Goal: Information Seeking & Learning: Compare options

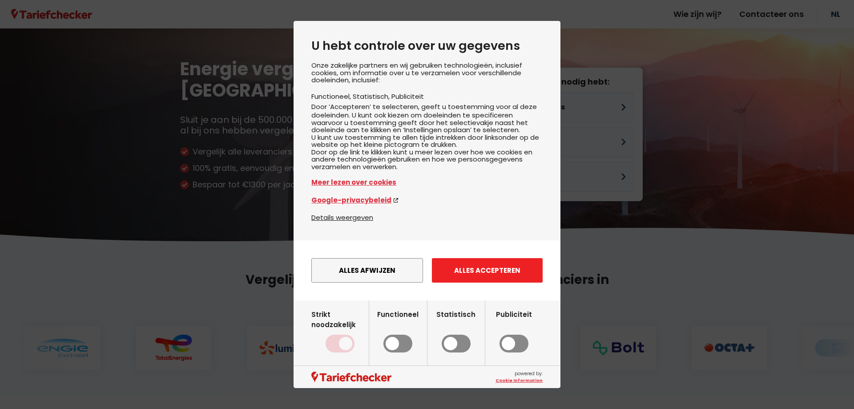
click at [467, 278] on button "Alles accepteren" at bounding box center [487, 270] width 111 height 24
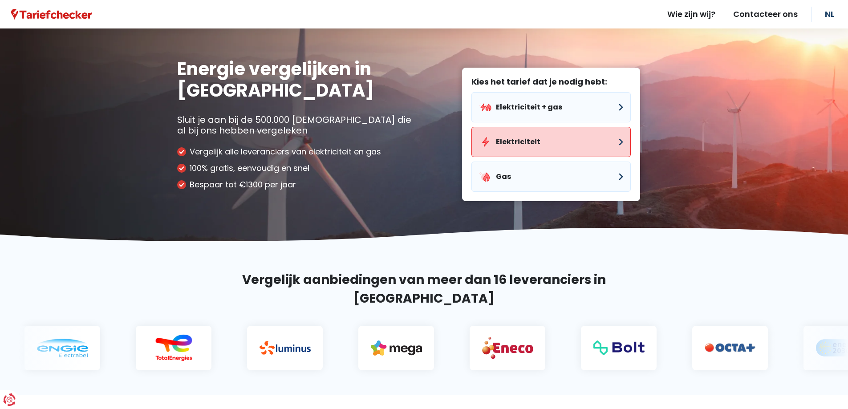
click at [557, 141] on button "Elektriciteit" at bounding box center [550, 142] width 159 height 30
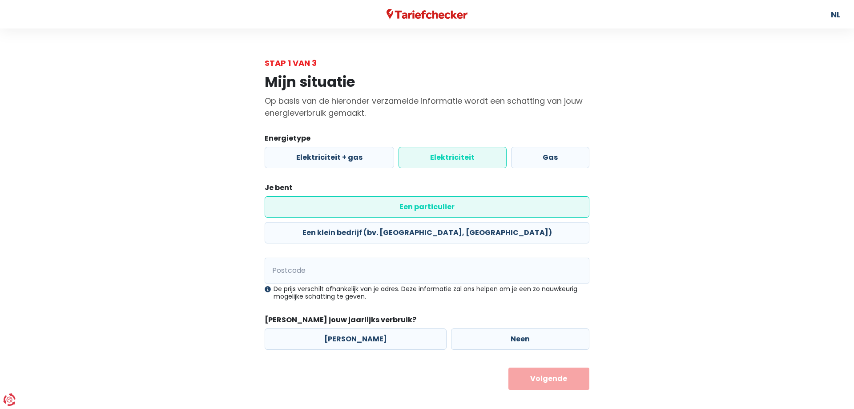
click at [489, 155] on label "Elektriciteit" at bounding box center [453, 157] width 108 height 21
click at [489, 155] on input "Elektriciteit" at bounding box center [453, 157] width 108 height 21
click at [459, 222] on label "Een klein bedrijf (bv. [GEOGRAPHIC_DATA], [GEOGRAPHIC_DATA])" at bounding box center [427, 232] width 325 height 21
click at [459, 222] on input "Een klein bedrijf (bv. [GEOGRAPHIC_DATA], [GEOGRAPHIC_DATA])" at bounding box center [427, 232] width 325 height 21
radio input "true"
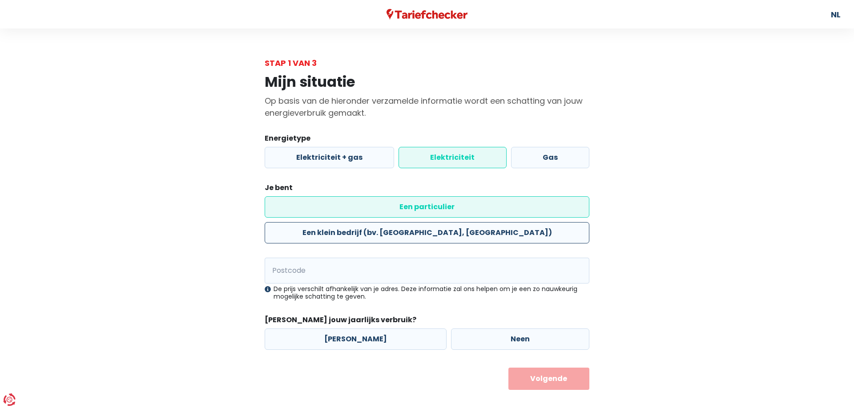
radio input "false"
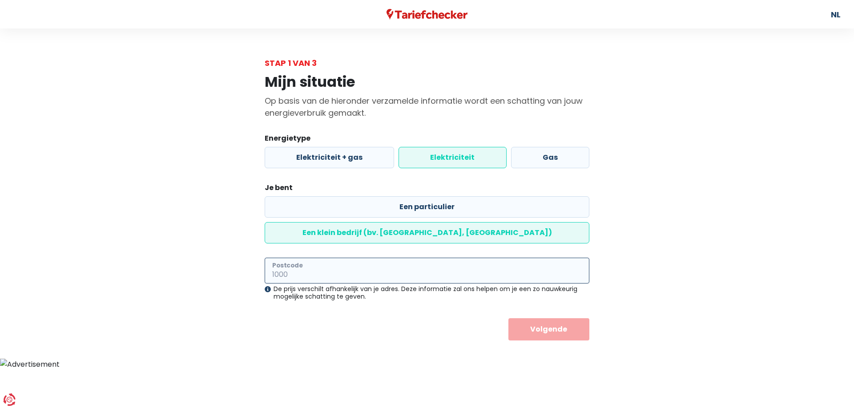
click at [385, 258] on input "Postcode" at bounding box center [427, 271] width 325 height 26
type input "4920"
click at [509, 318] on button "Volgende" at bounding box center [549, 329] width 81 height 22
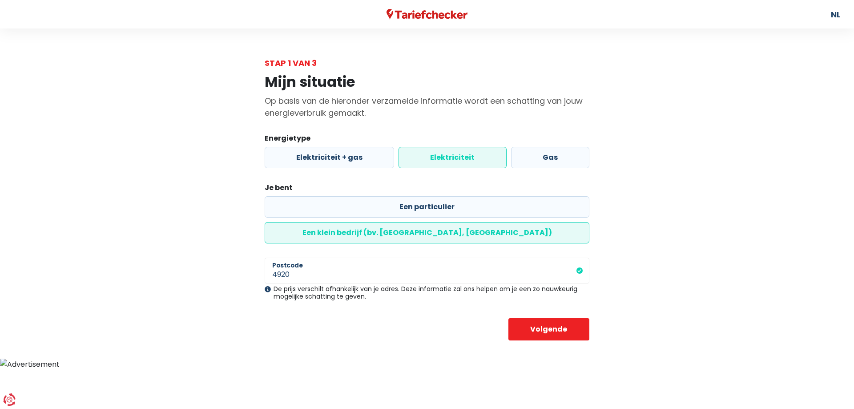
select select
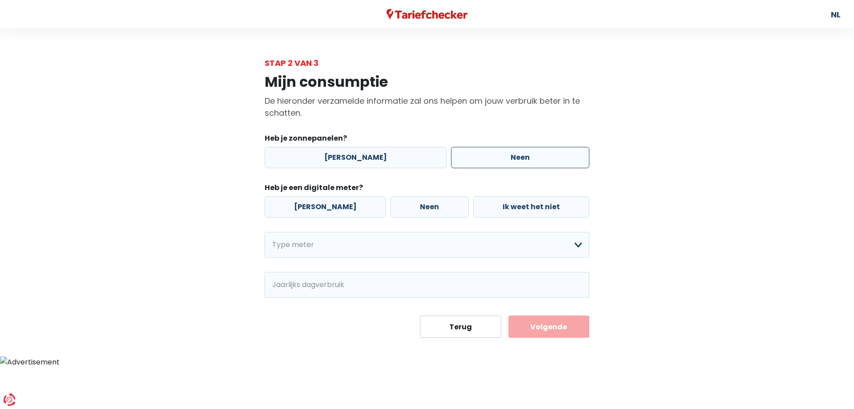
click at [553, 161] on label "Neen" at bounding box center [520, 157] width 138 height 21
click at [553, 161] on input "Neen" at bounding box center [520, 157] width 138 height 21
radio input "true"
click at [321, 209] on label "[PERSON_NAME]" at bounding box center [325, 206] width 121 height 21
click at [321, 209] on input "[PERSON_NAME]" at bounding box center [325, 206] width 121 height 21
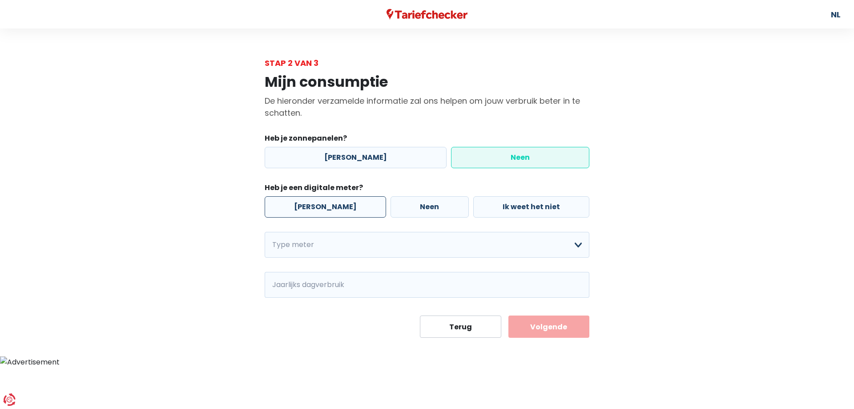
radio input "true"
click at [505, 253] on select "Enkelvoudig Tweevoudig Enkelvoudig + uitsluitend nachttarief Tweevoudig + uitsl…" at bounding box center [427, 245] width 325 height 26
click at [265, 232] on select "Enkelvoudig Tweevoudig Enkelvoudig + uitsluitend nachttarief Tweevoudig + uitsl…" at bounding box center [427, 245] width 325 height 26
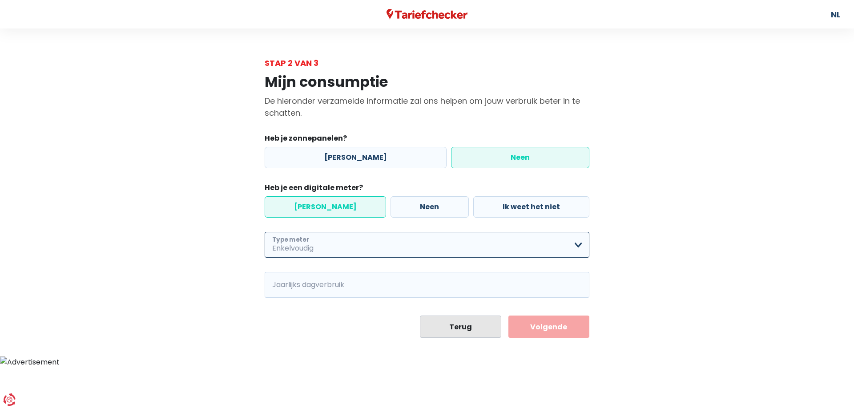
select select "day_single_rate"
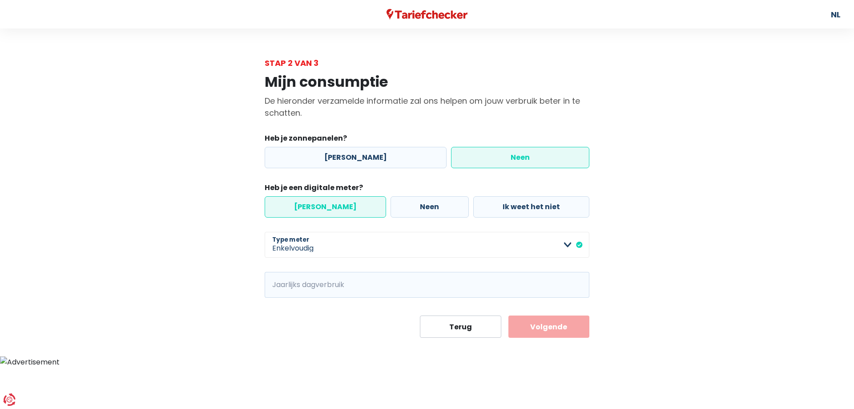
click at [520, 322] on button "Volgende" at bounding box center [549, 326] width 81 height 22
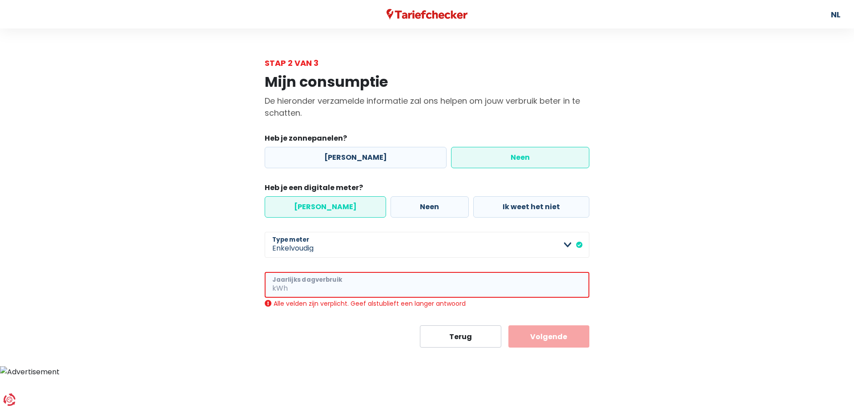
click at [441, 293] on input "Jaarlijks dagverbruik" at bounding box center [440, 285] width 300 height 26
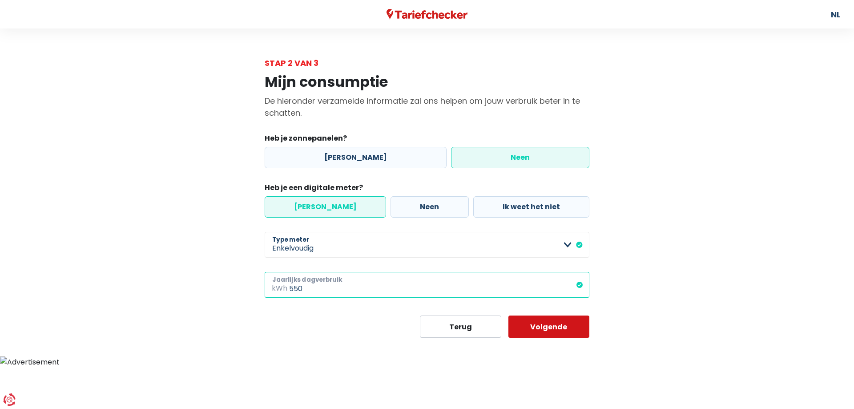
type input "550"
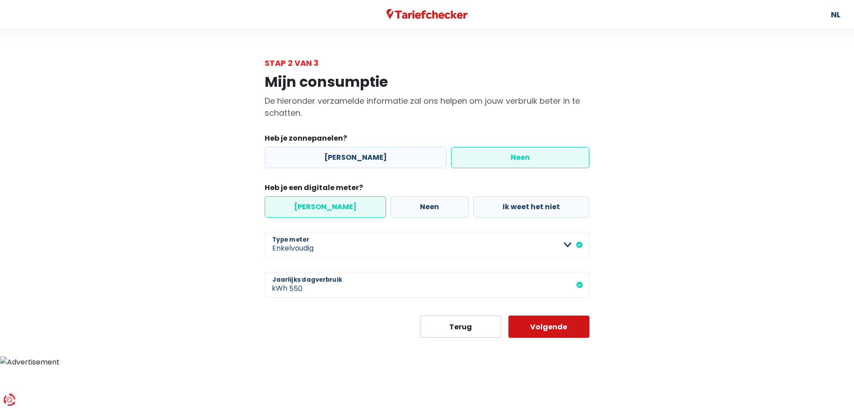
click at [522, 321] on button "Volgende" at bounding box center [549, 326] width 81 height 22
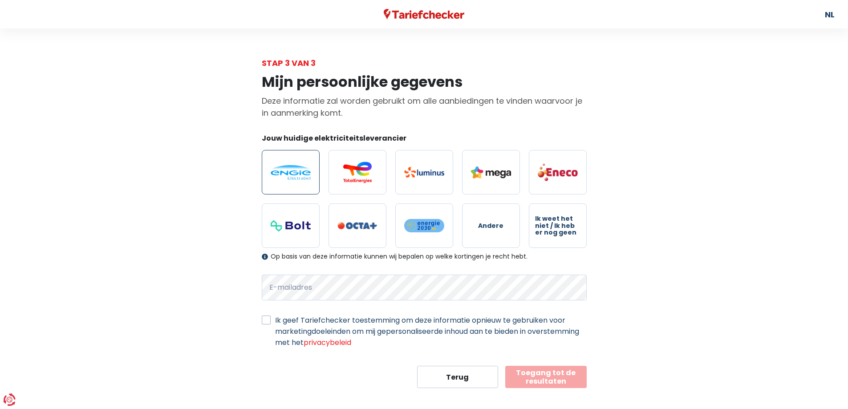
click at [288, 165] on img at bounding box center [291, 172] width 40 height 15
click at [288, 165] on input "radio" at bounding box center [291, 172] width 58 height 44
radio input "true"
click at [532, 388] on button "Toegang tot de resultaten" at bounding box center [545, 377] width 81 height 22
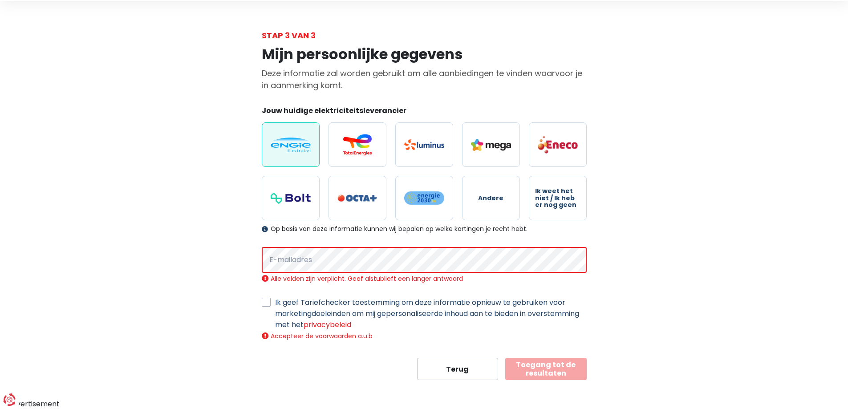
click at [275, 304] on label "Ik geef Tariefchecker toestemming om deze informatie opnieuw te gebruiken voor …" at bounding box center [430, 313] width 311 height 33
click at [267, 304] on input "Ik geef Tariefchecker toestemming om deze informatie opnieuw te gebruiken voor …" at bounding box center [266, 301] width 9 height 9
checkbox input "true"
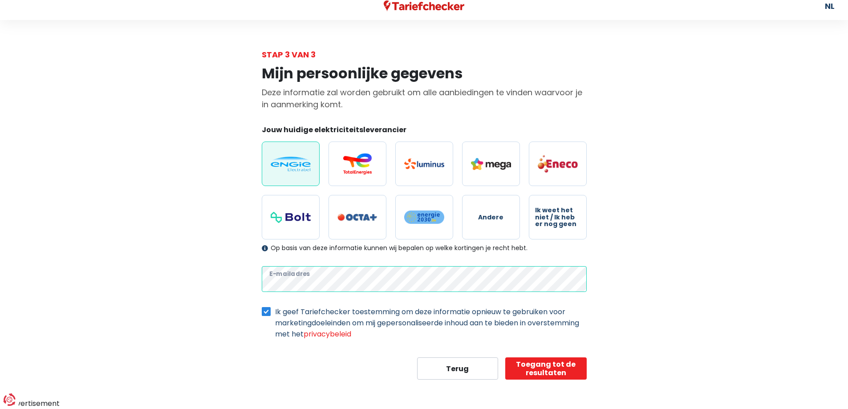
scroll to position [8, 0]
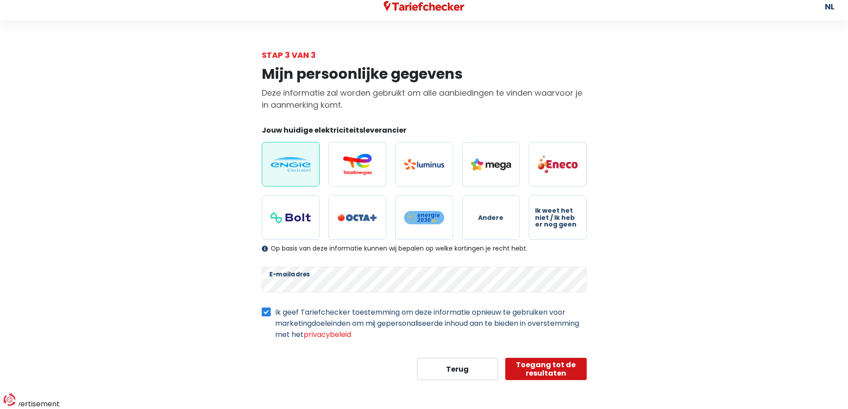
click at [558, 372] on button "Toegang tot de resultaten" at bounding box center [545, 369] width 81 height 22
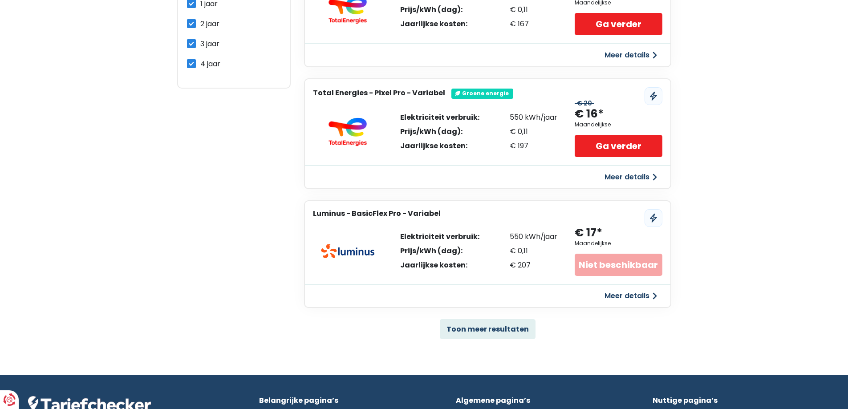
scroll to position [489, 0]
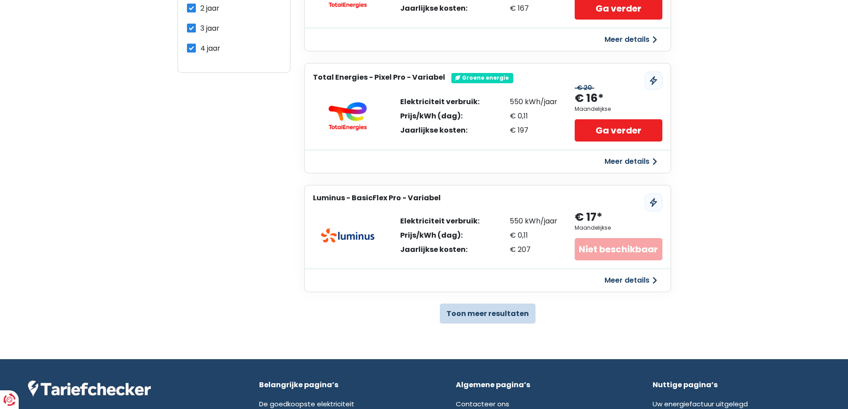
click at [489, 323] on button "Toon meer resultaten" at bounding box center [488, 313] width 96 height 20
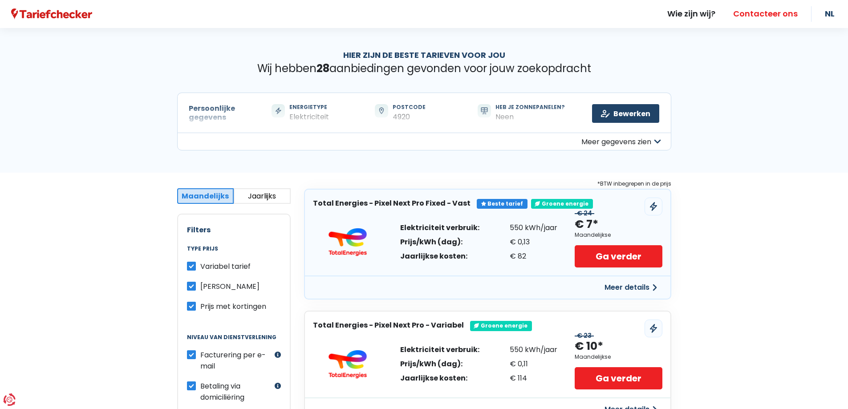
scroll to position [0, 0]
